Goal: Transaction & Acquisition: Obtain resource

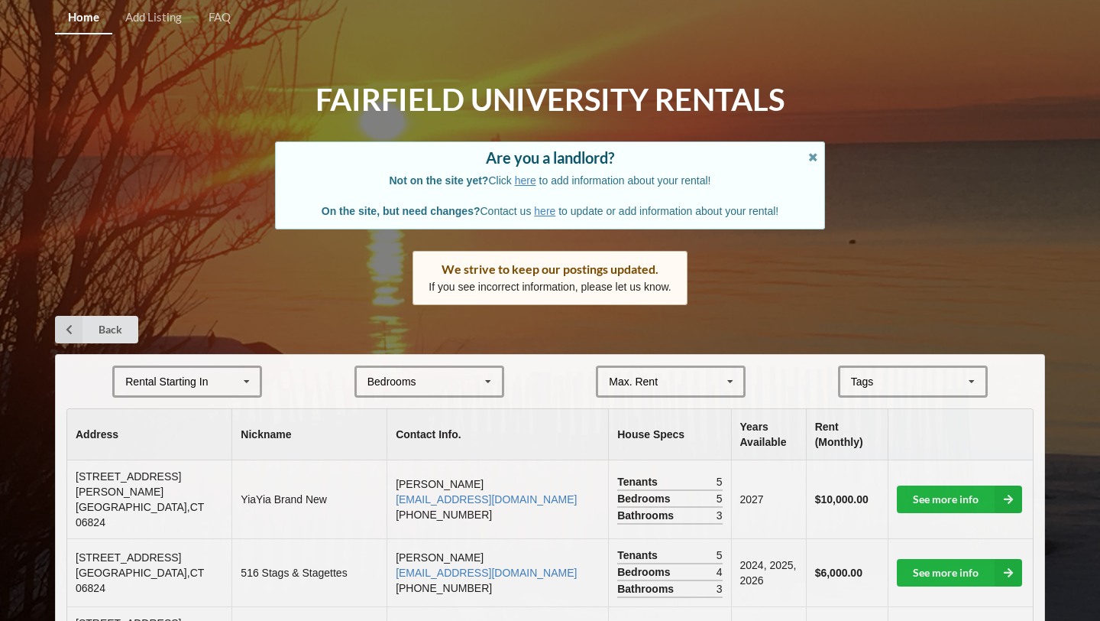
scroll to position [5, 0]
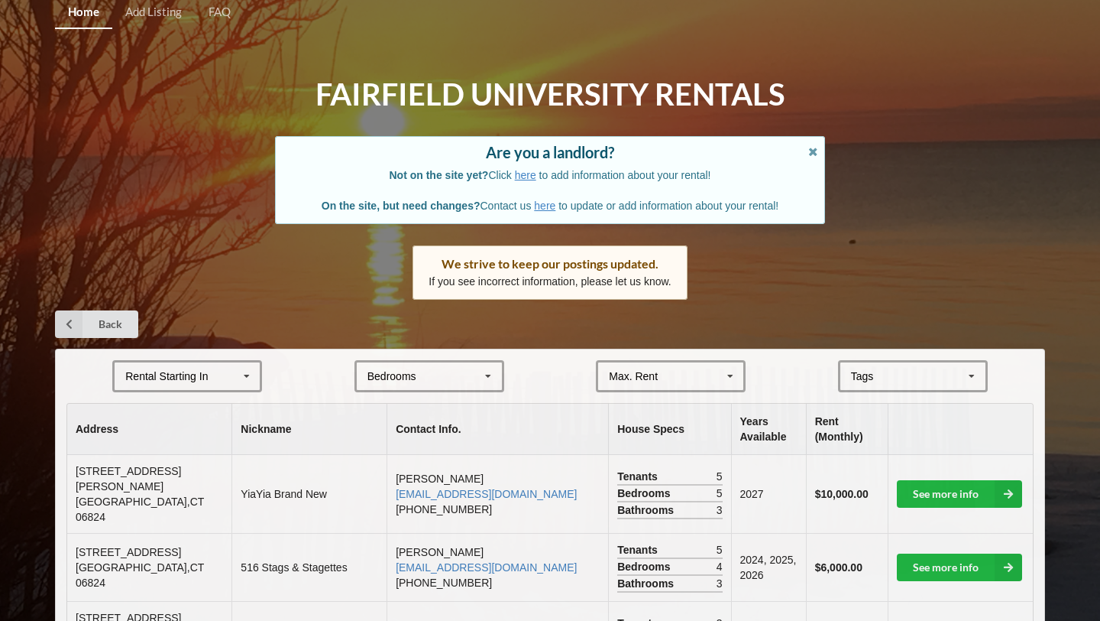
click at [254, 375] on icon at bounding box center [246, 376] width 23 height 28
click at [214, 477] on div "2028" at bounding box center [187, 489] width 145 height 28
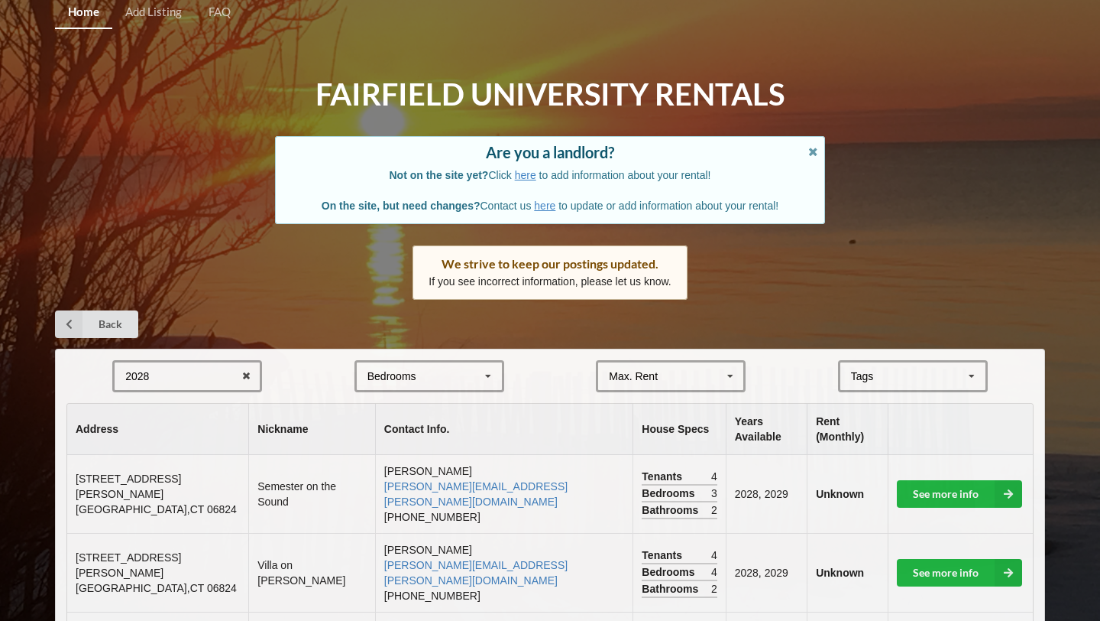
click at [404, 361] on div "Bedrooms 1 2 3 4 5 6 7 8" at bounding box center [430, 376] width 150 height 32
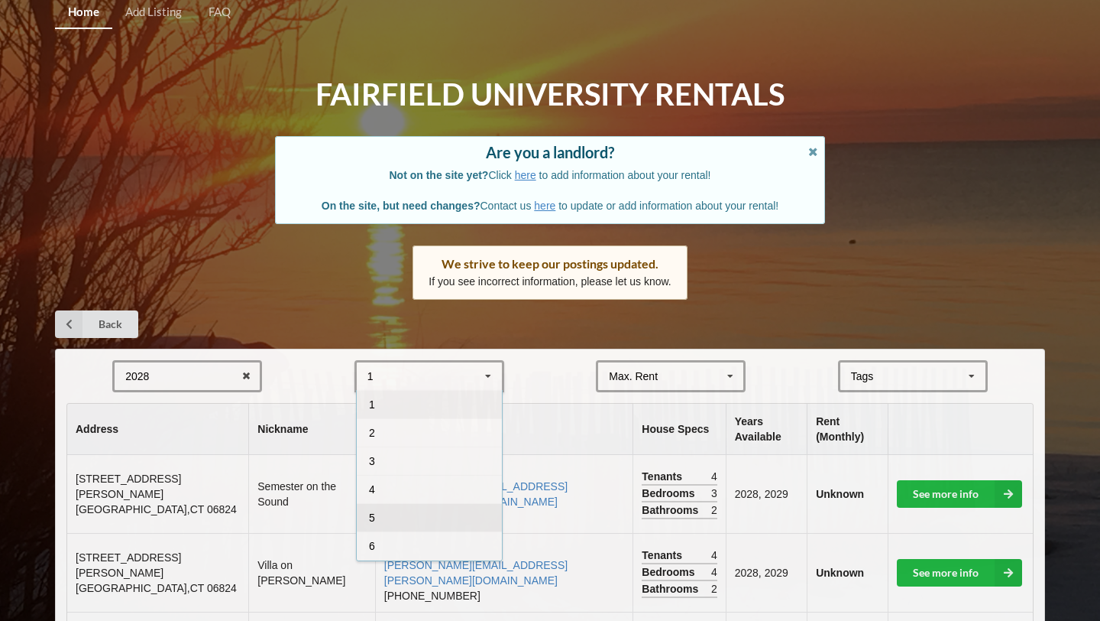
click at [394, 509] on div "5" at bounding box center [429, 517] width 145 height 28
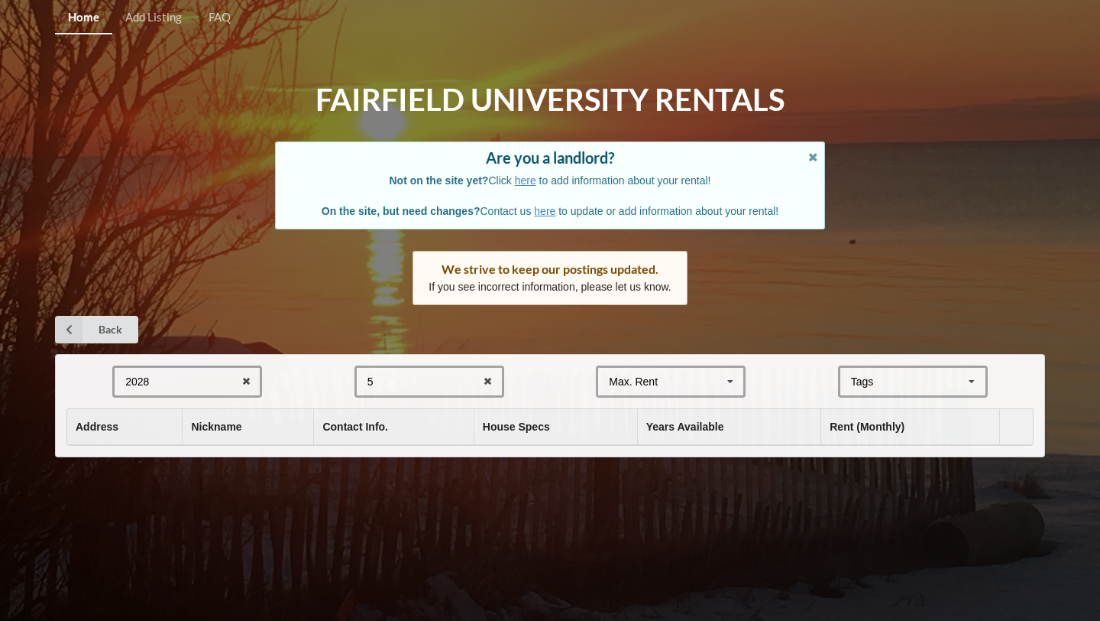
scroll to position [0, 0]
click at [661, 382] on div "Max. Rent $4,000 $5,000 $6,000 $7,000 $8,000 $9,000 $10,000 $11,000 $12,000 $13…" at bounding box center [671, 381] width 150 height 32
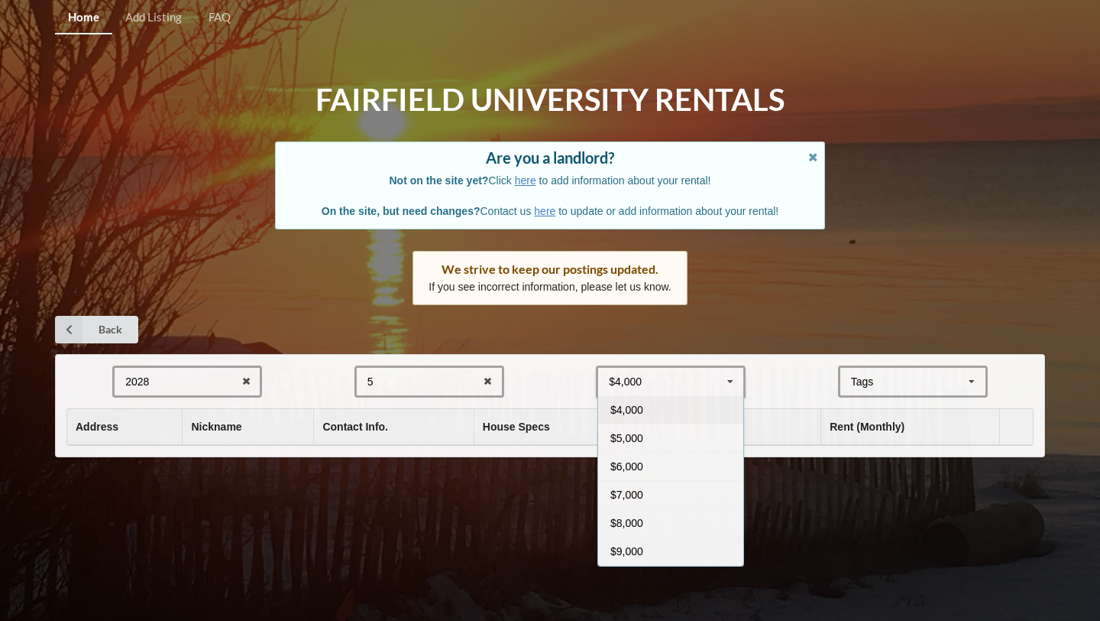
click at [698, 326] on div "Back" at bounding box center [550, 330] width 990 height 28
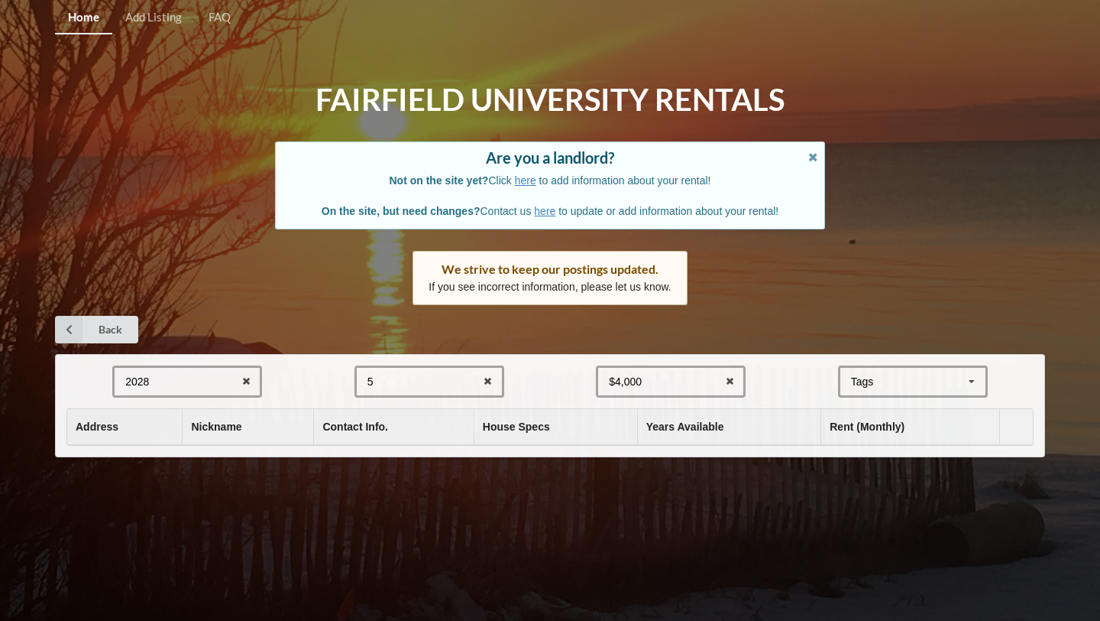
click at [446, 372] on div "5 1 2 3 4 5 6 7 8" at bounding box center [430, 381] width 150 height 32
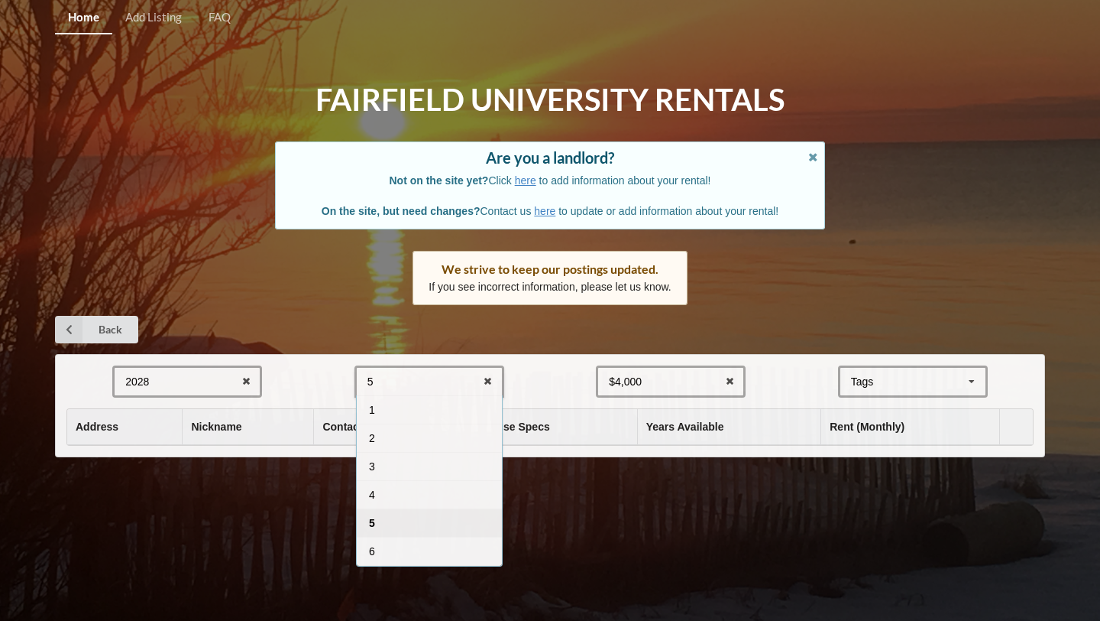
click at [418, 513] on div "5" at bounding box center [429, 522] width 145 height 28
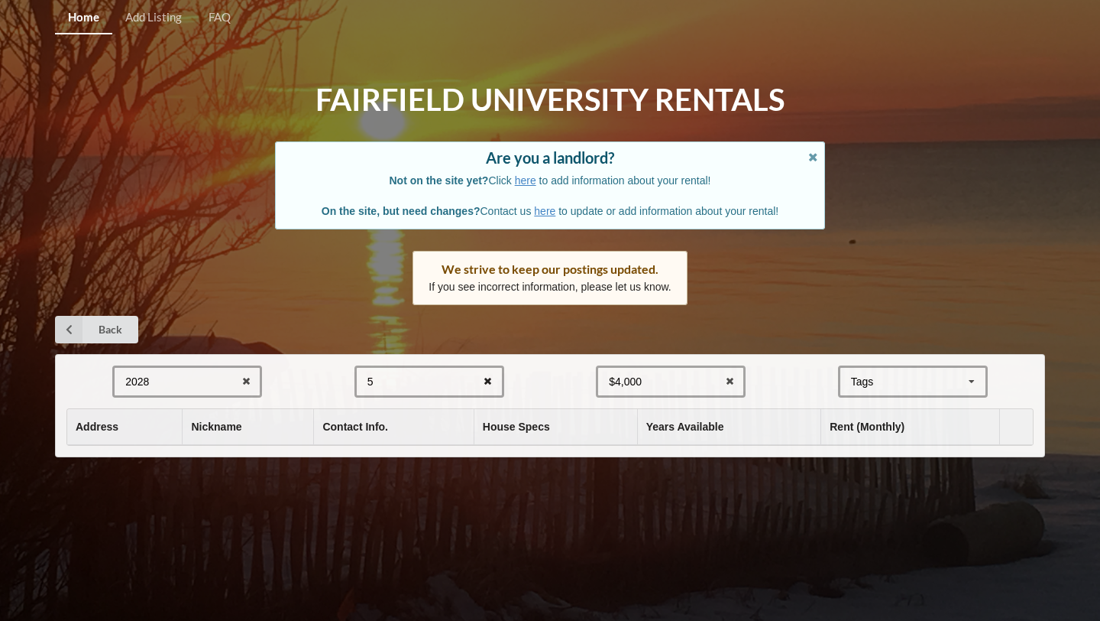
click at [484, 379] on icon at bounding box center [488, 382] width 24 height 28
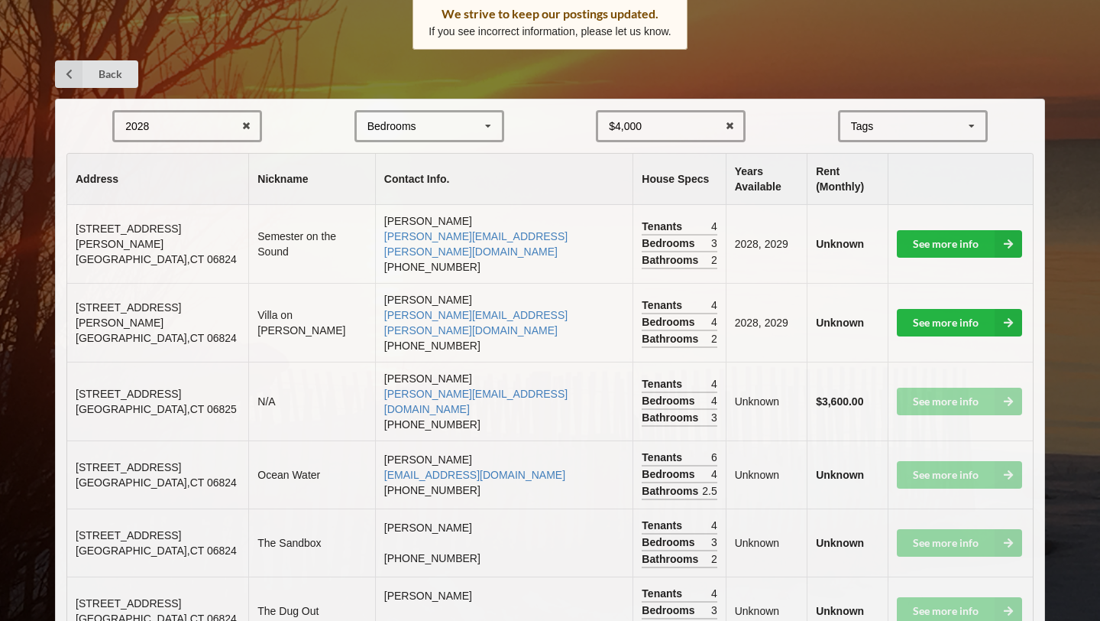
scroll to position [274, 0]
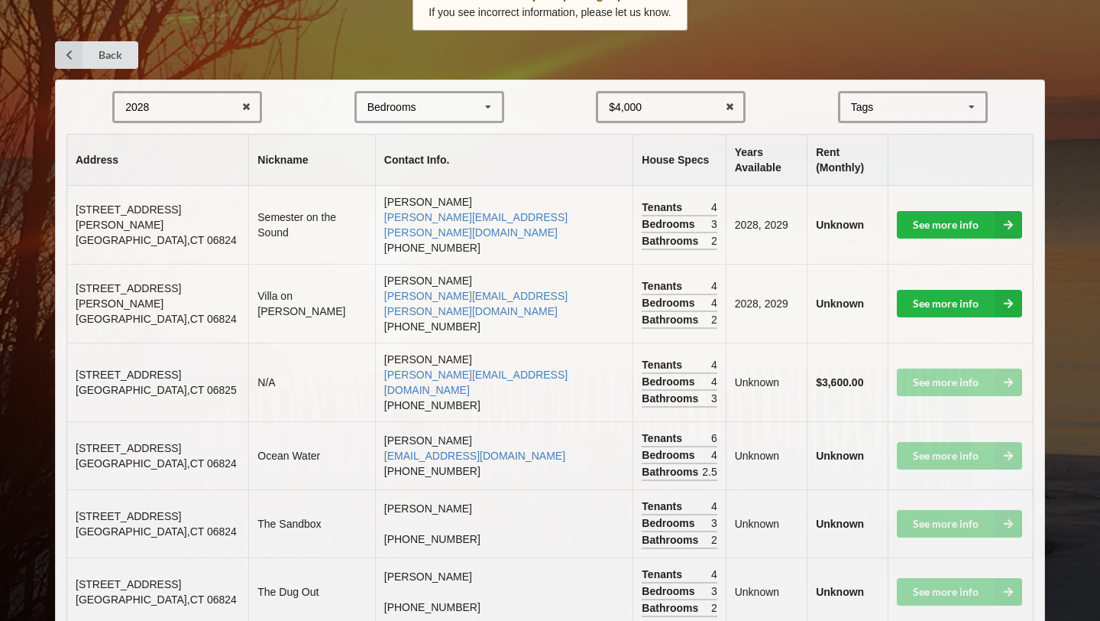
click at [933, 421] on td "See more info" at bounding box center [961, 455] width 146 height 68
click at [333, 489] on td "The Sandbox" at bounding box center [311, 523] width 127 height 68
click at [975, 290] on link "See more info" at bounding box center [959, 304] width 125 height 28
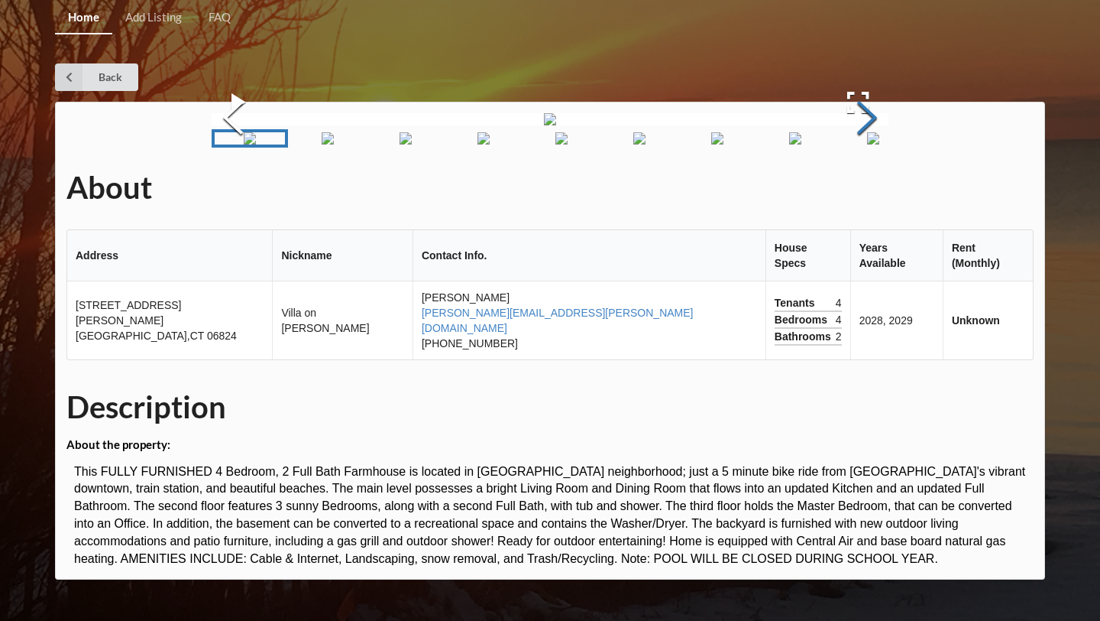
click at [880, 189] on button "Next Slide" at bounding box center [867, 119] width 43 height 138
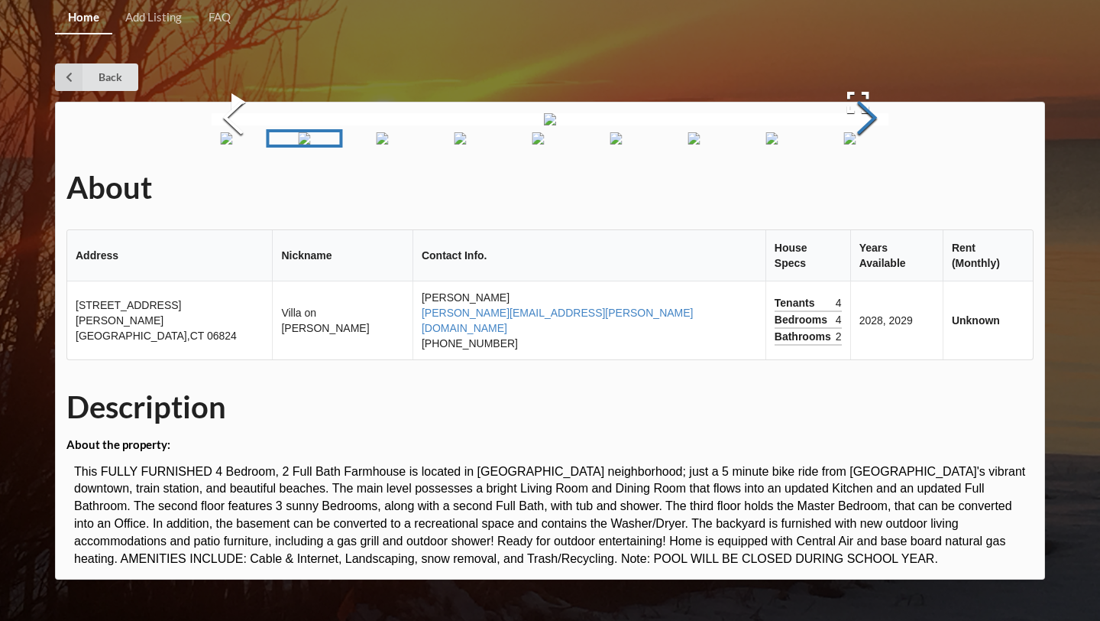
click at [876, 189] on button "Next Slide" at bounding box center [867, 119] width 43 height 138
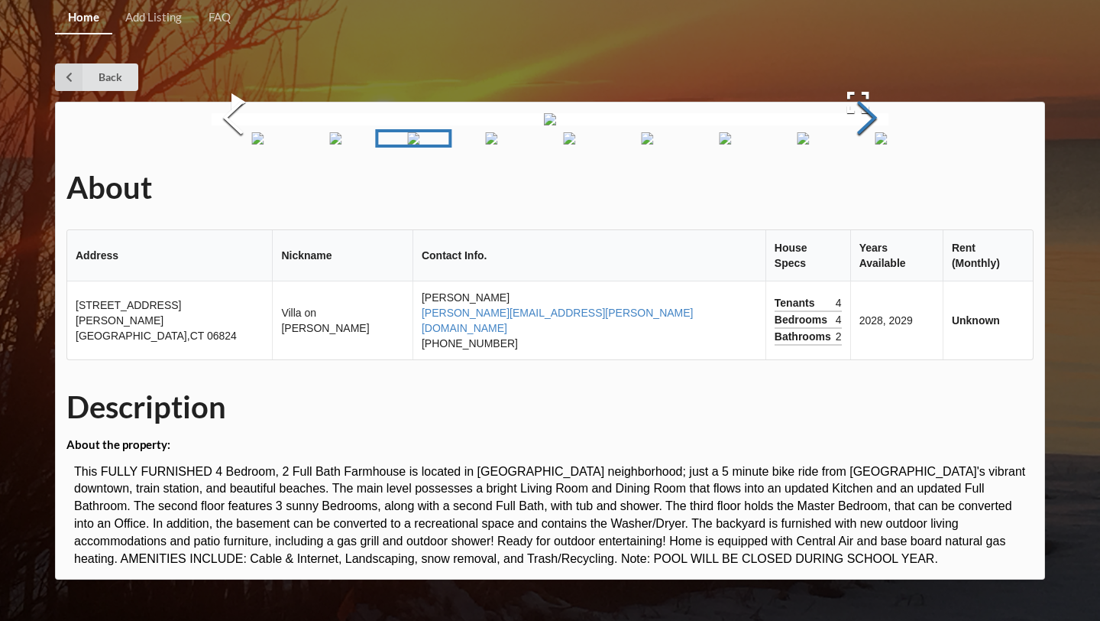
click at [876, 189] on button "Next Slide" at bounding box center [867, 119] width 43 height 138
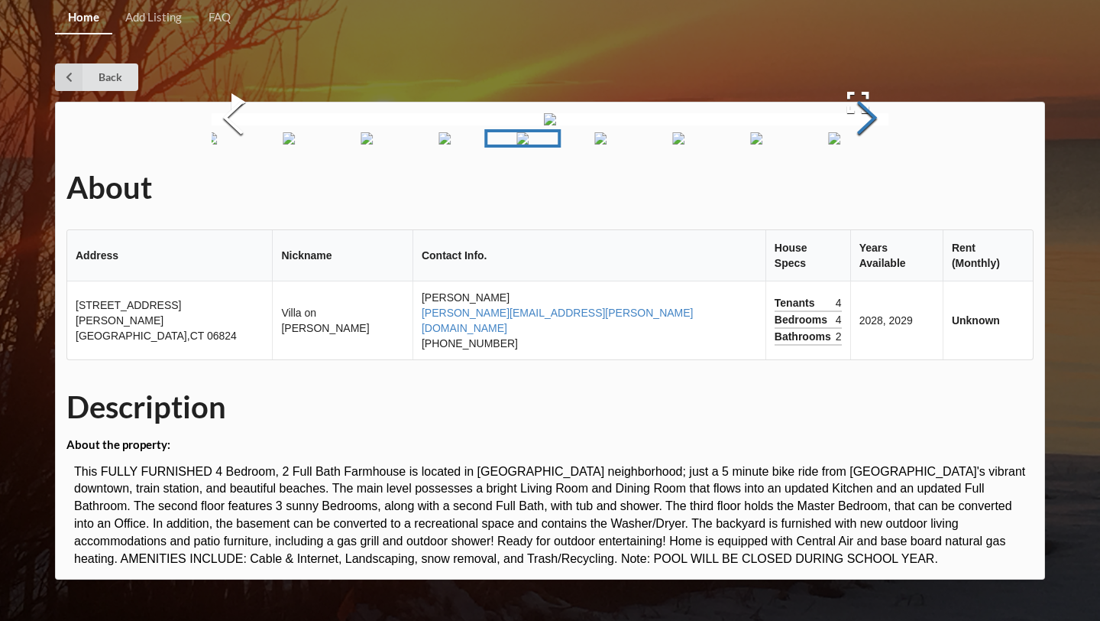
click at [876, 189] on button "Next Slide" at bounding box center [867, 119] width 43 height 138
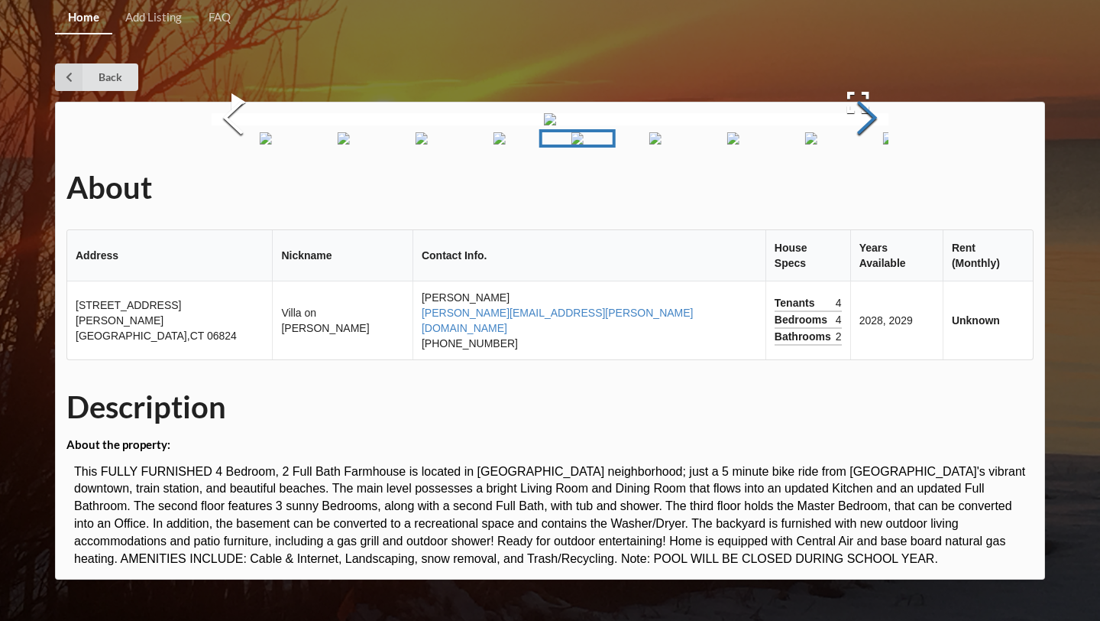
click at [876, 189] on button "Next Slide" at bounding box center [867, 119] width 43 height 138
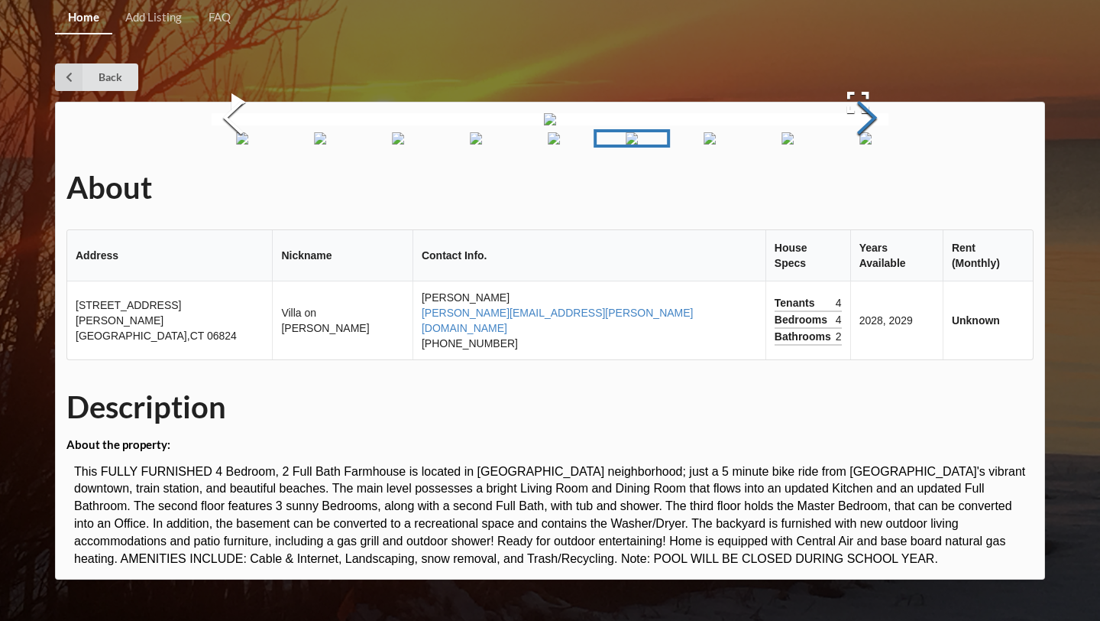
click at [876, 189] on button "Next Slide" at bounding box center [867, 119] width 43 height 138
click at [874, 189] on button "Next Slide" at bounding box center [867, 119] width 43 height 138
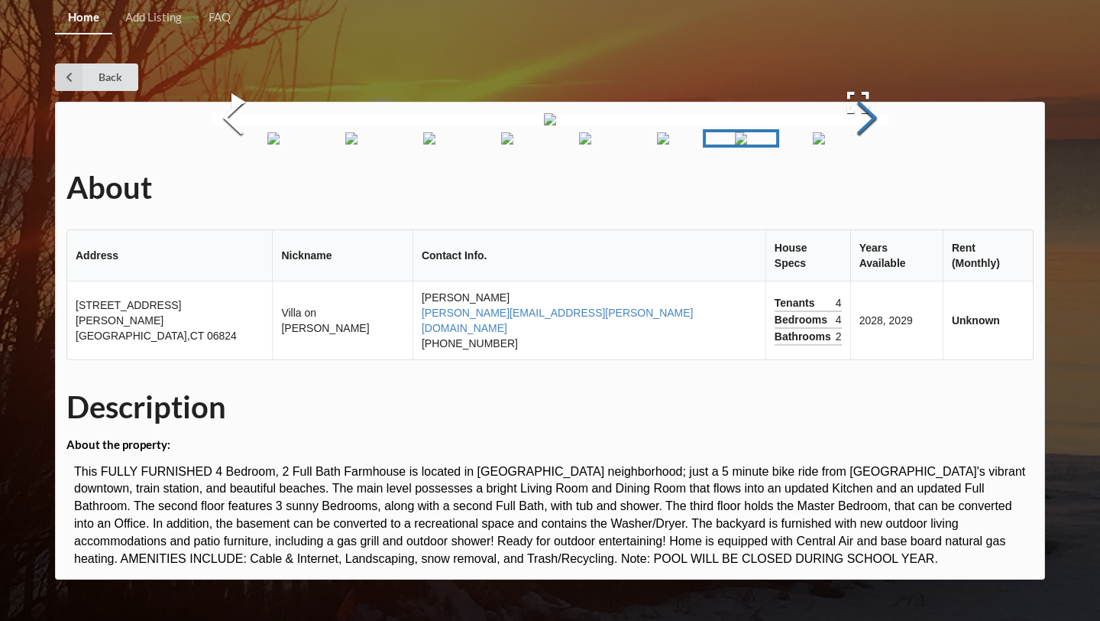
click at [874, 189] on button "Next Slide" at bounding box center [867, 119] width 43 height 138
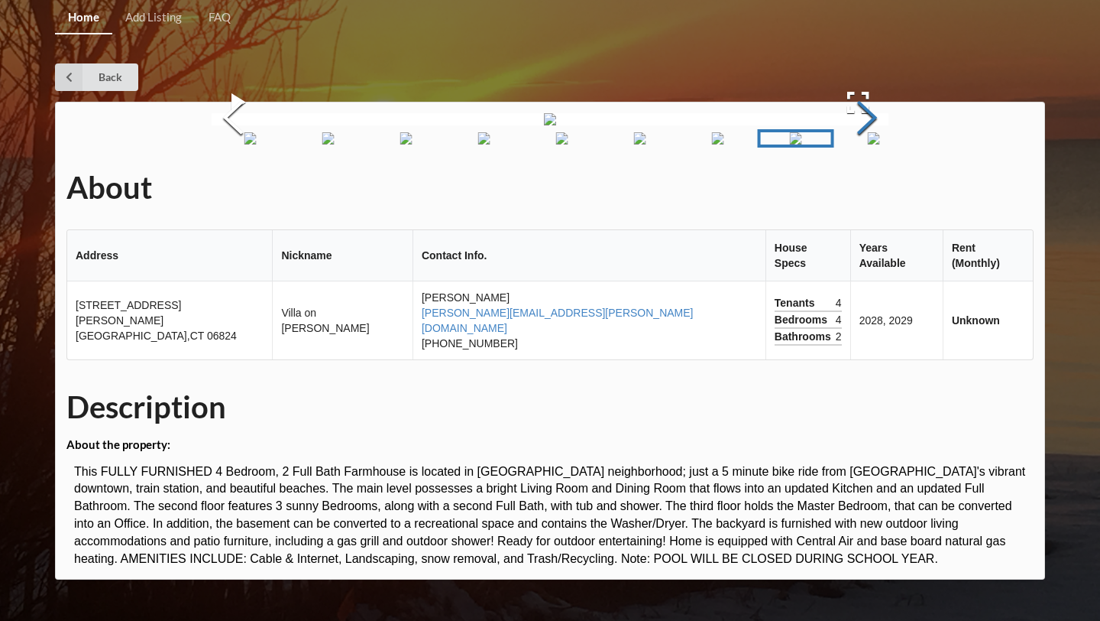
click at [874, 189] on button "Next Slide" at bounding box center [867, 119] width 43 height 138
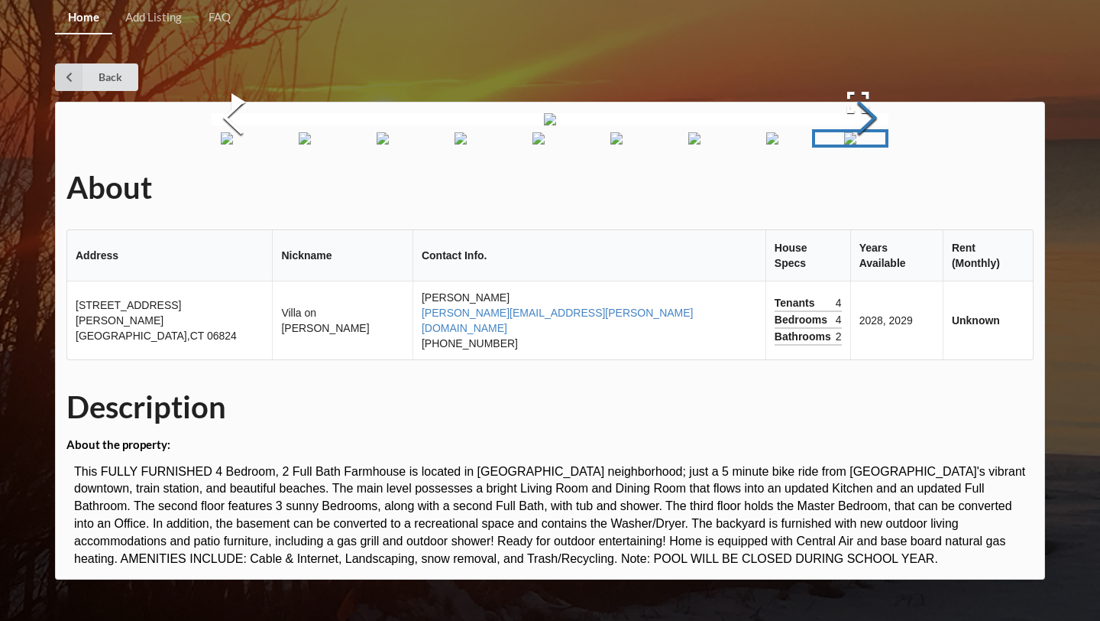
click at [874, 189] on button "Next Slide" at bounding box center [867, 119] width 43 height 138
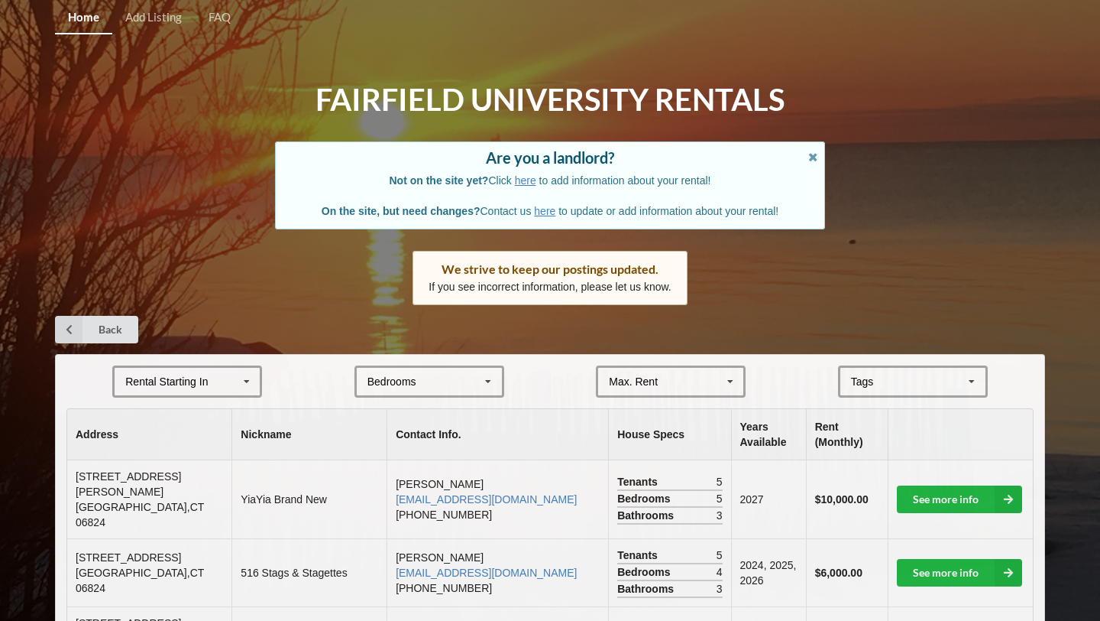
scroll to position [274, 0]
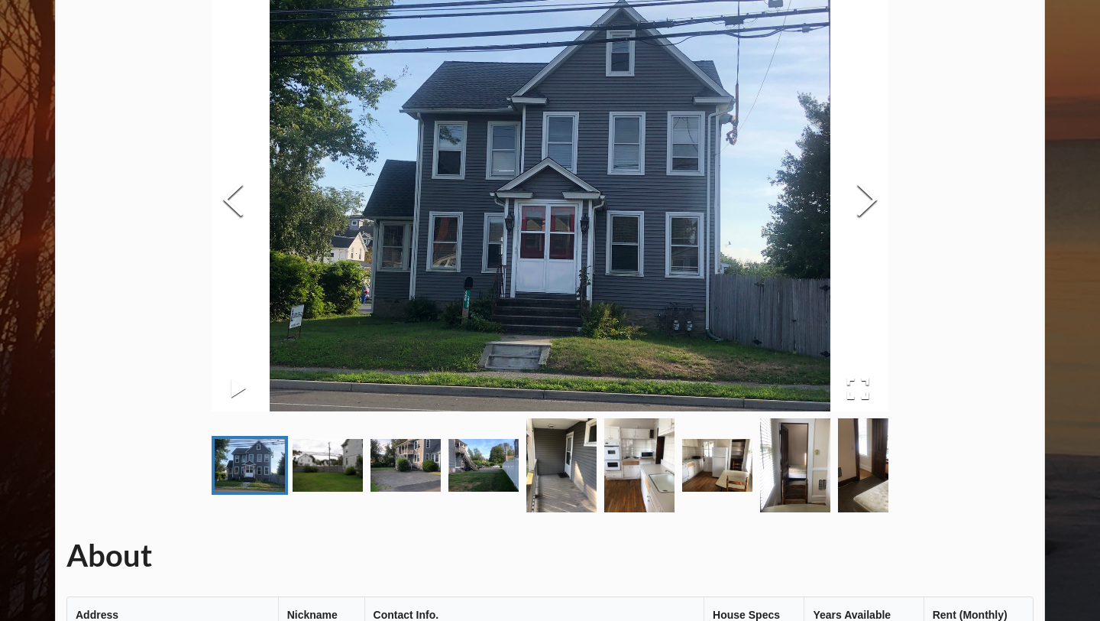
scroll to position [151, 0]
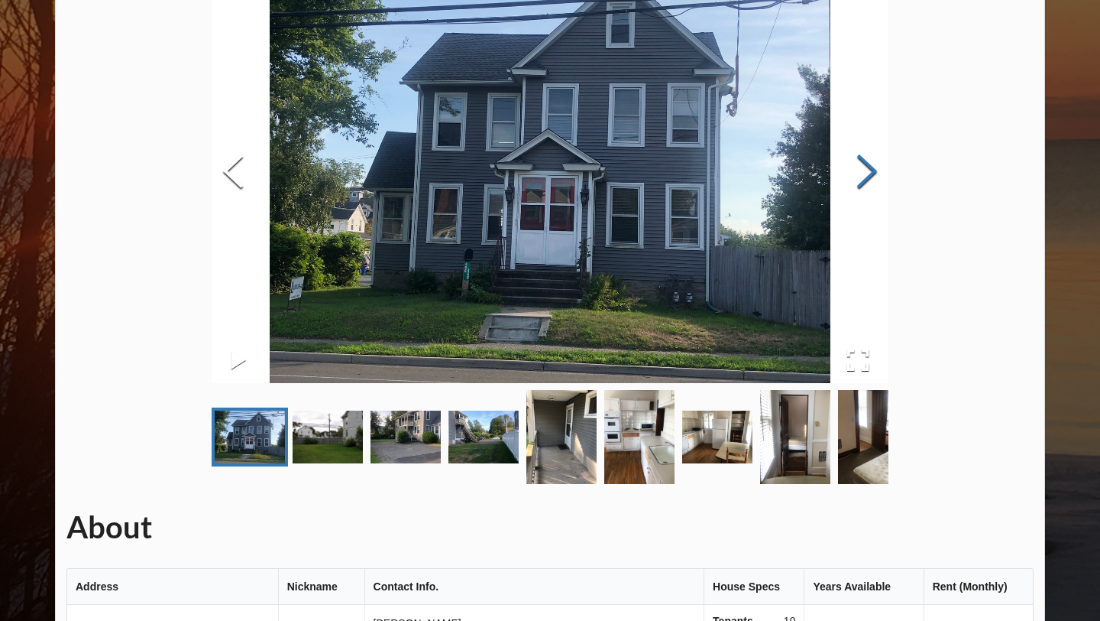
click at [873, 176] on button "Next Slide" at bounding box center [867, 173] width 43 height 138
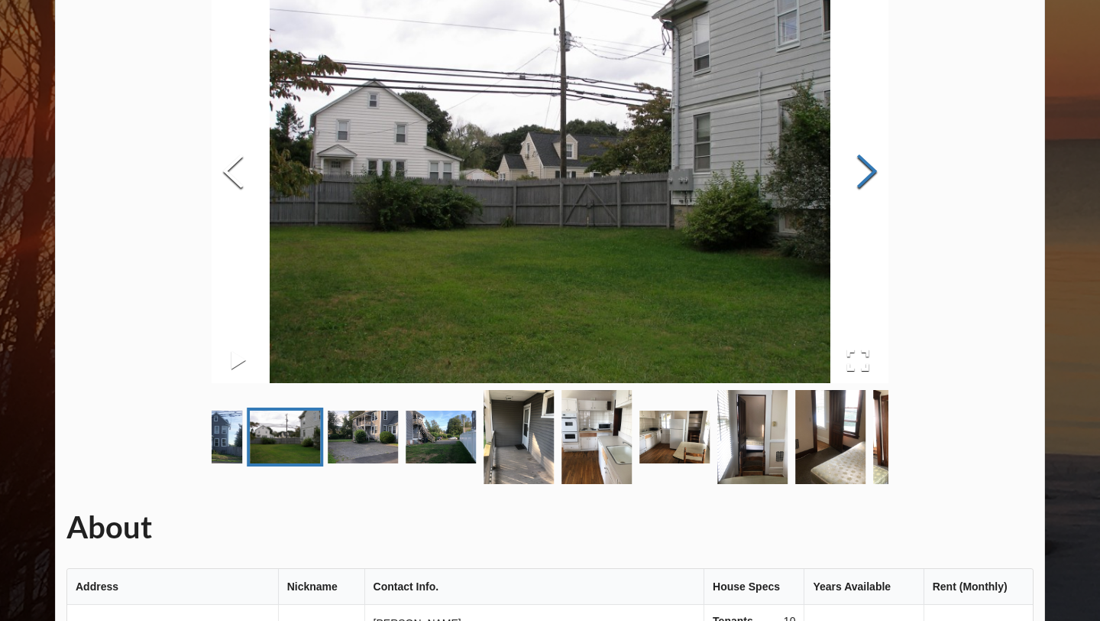
click at [873, 176] on button "Next Slide" at bounding box center [867, 173] width 43 height 138
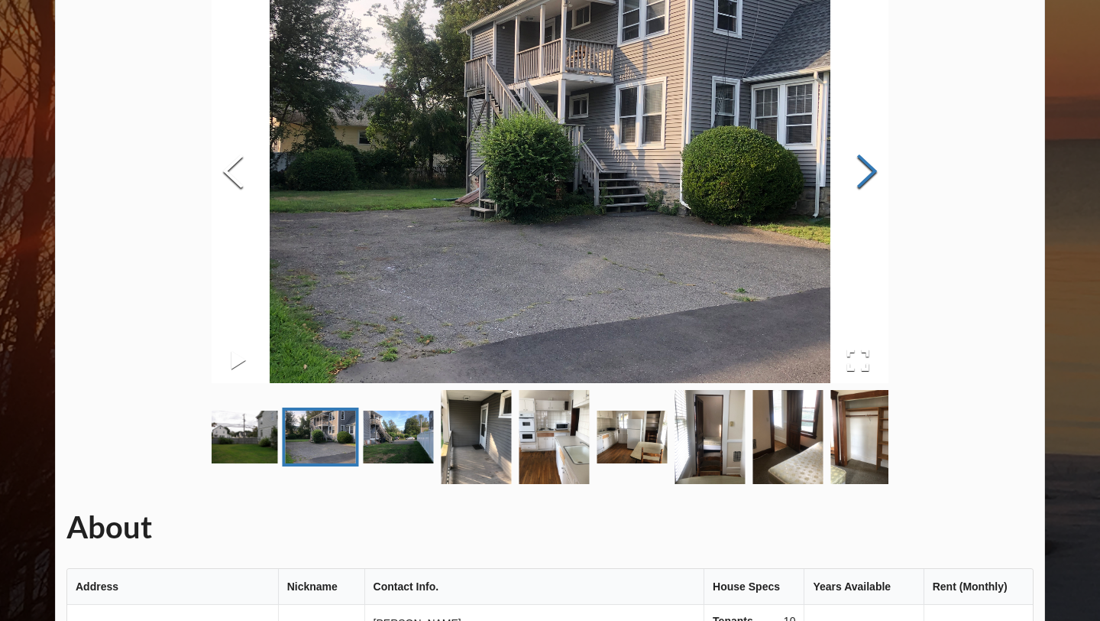
click at [873, 176] on button "Next Slide" at bounding box center [867, 173] width 43 height 138
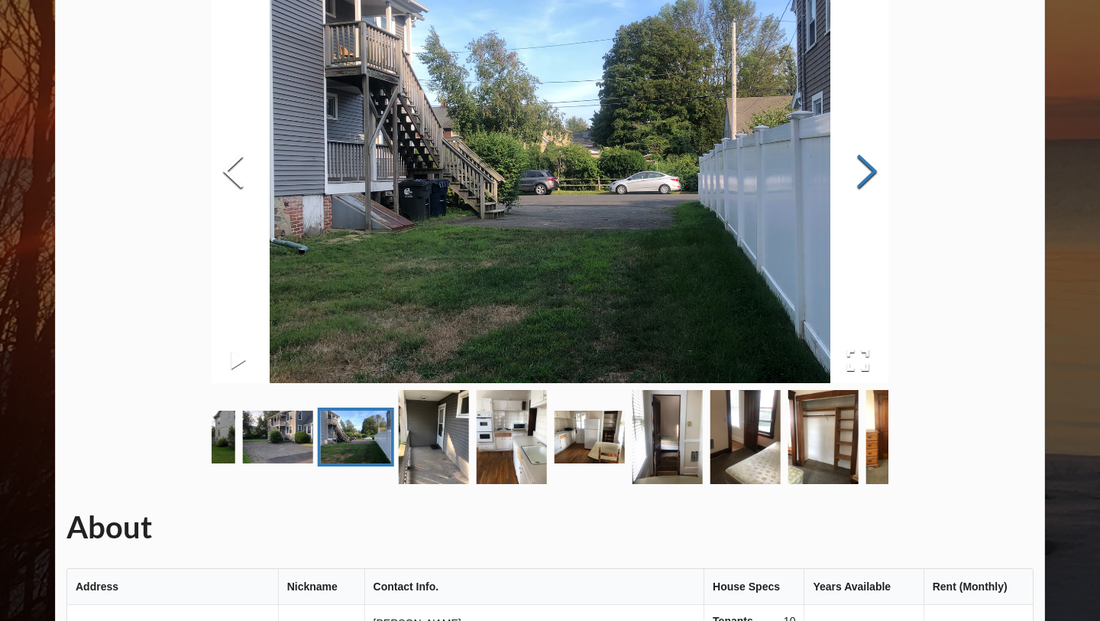
click at [873, 176] on button "Next Slide" at bounding box center [867, 173] width 43 height 138
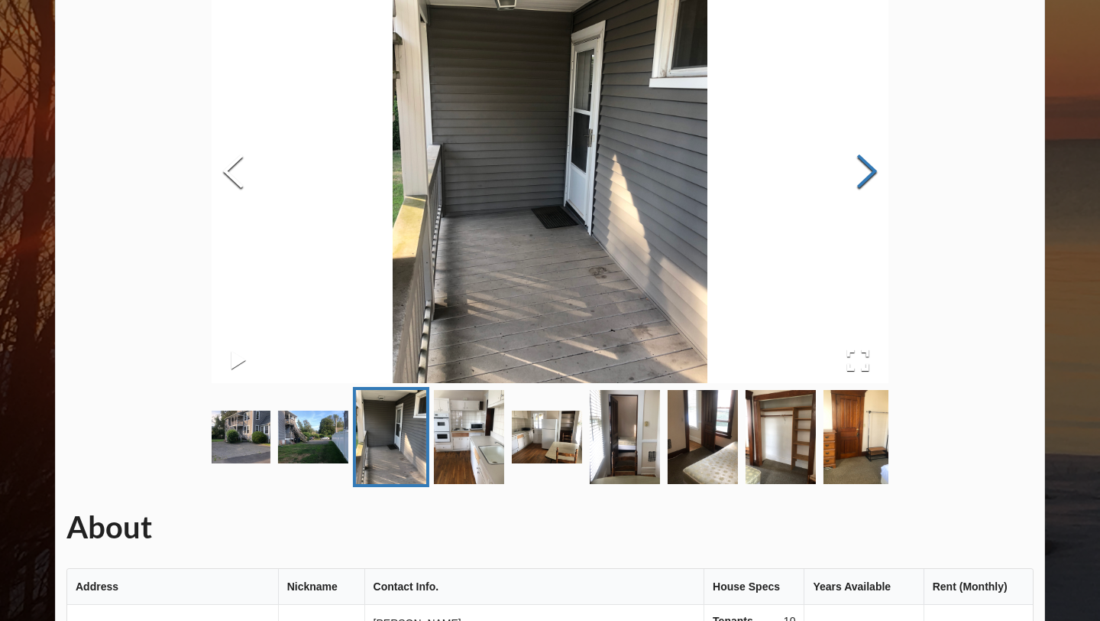
click at [873, 176] on button "Next Slide" at bounding box center [867, 173] width 43 height 138
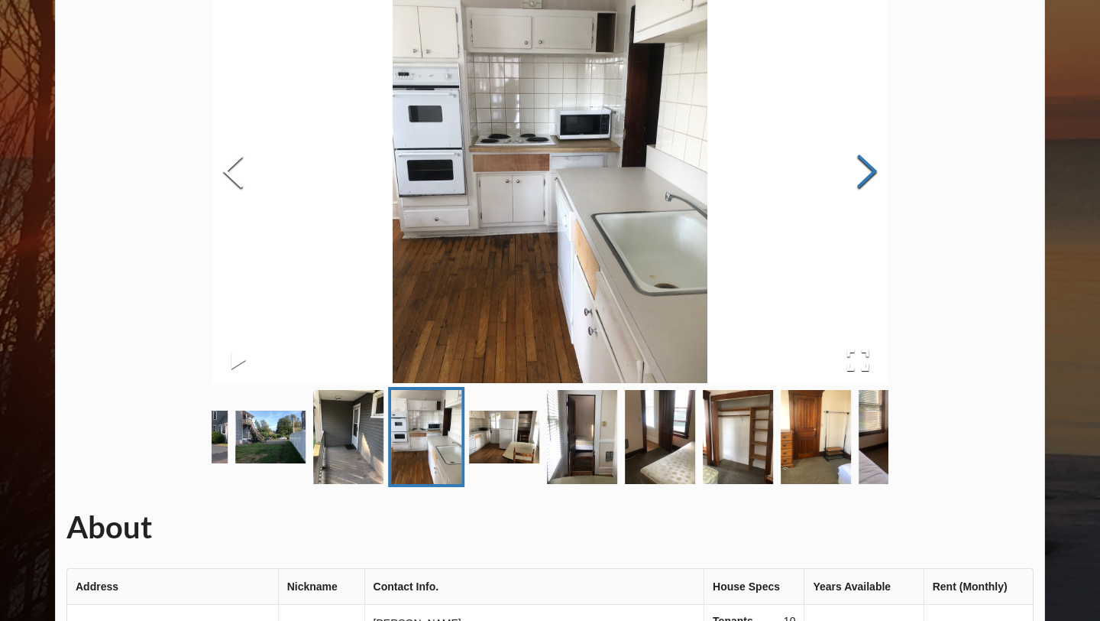
click at [873, 176] on button "Next Slide" at bounding box center [867, 173] width 43 height 138
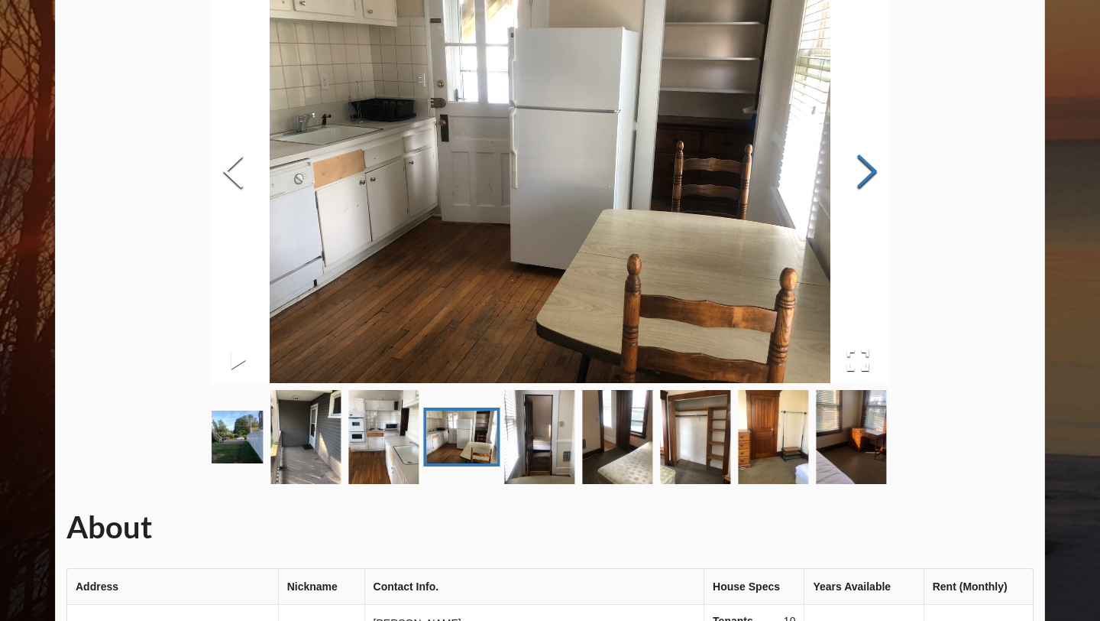
click at [873, 176] on button "Next Slide" at bounding box center [867, 173] width 43 height 138
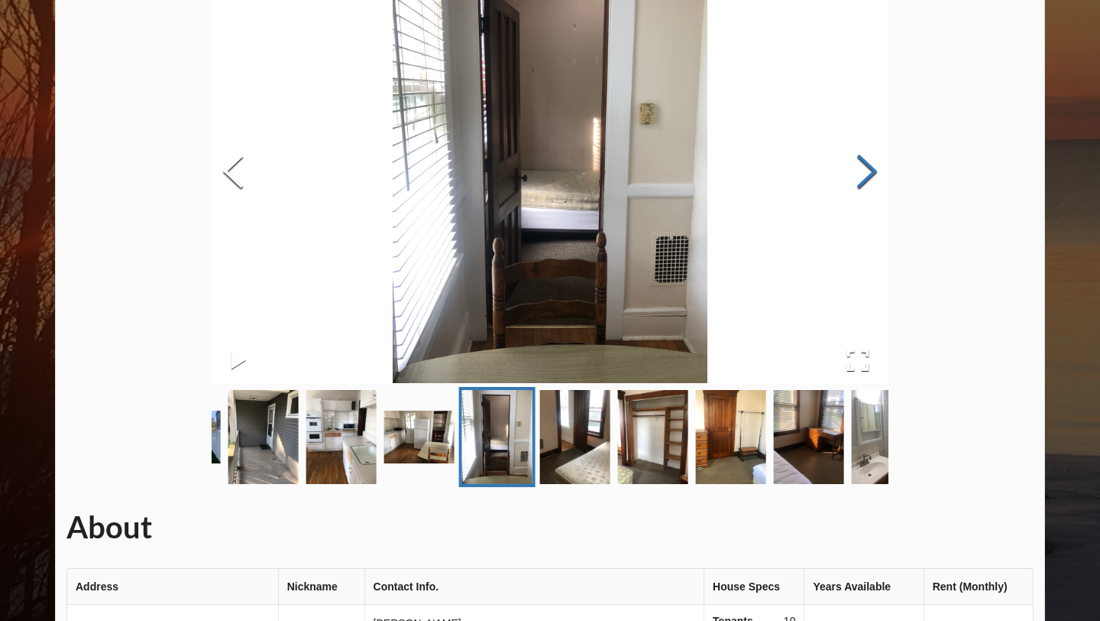
scroll to position [828, 0]
